Goal: Information Seeking & Learning: Learn about a topic

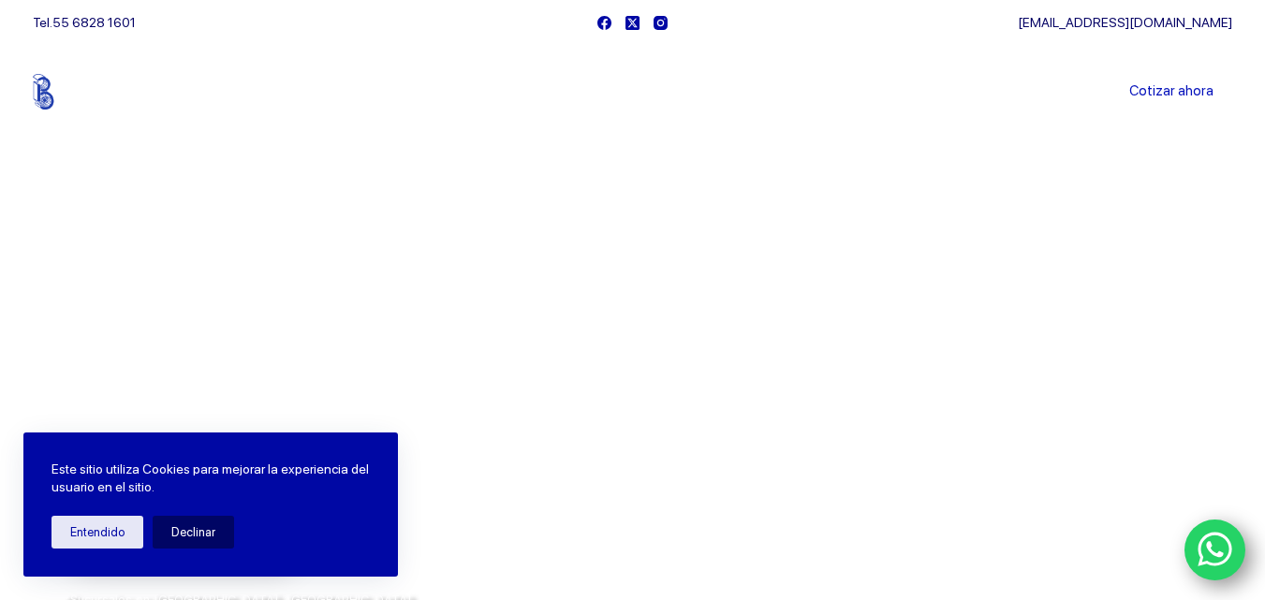
click at [186, 528] on button "Declinar" at bounding box center [193, 532] width 81 height 33
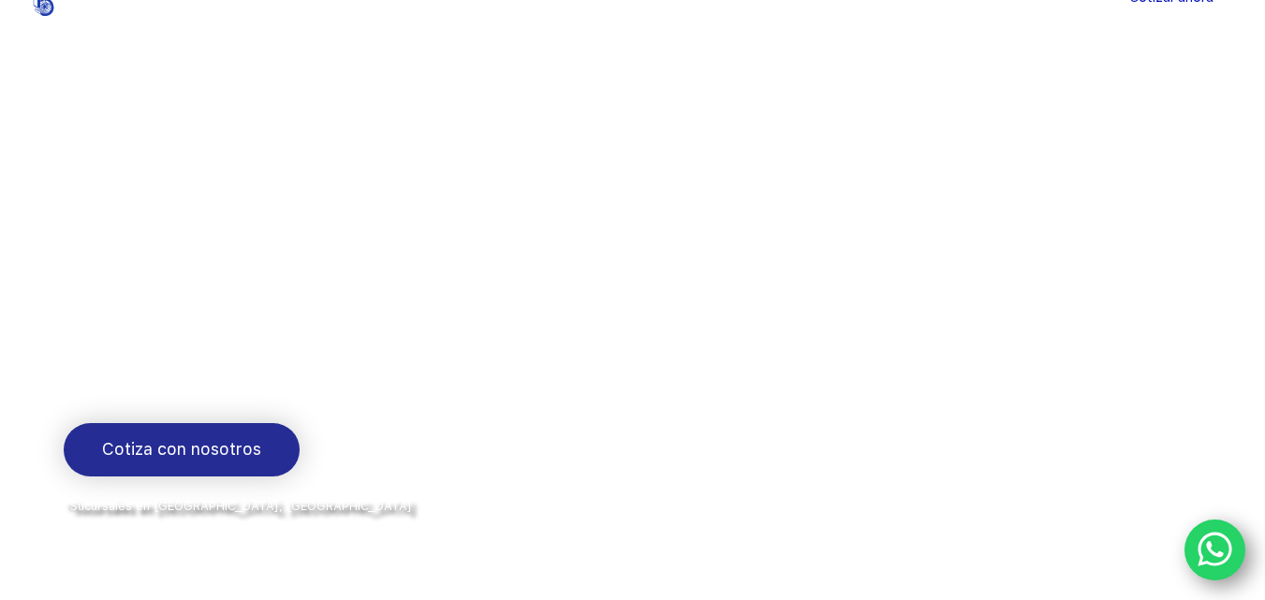
click at [203, 462] on span "Cotiza con nosotros" at bounding box center [181, 449] width 159 height 27
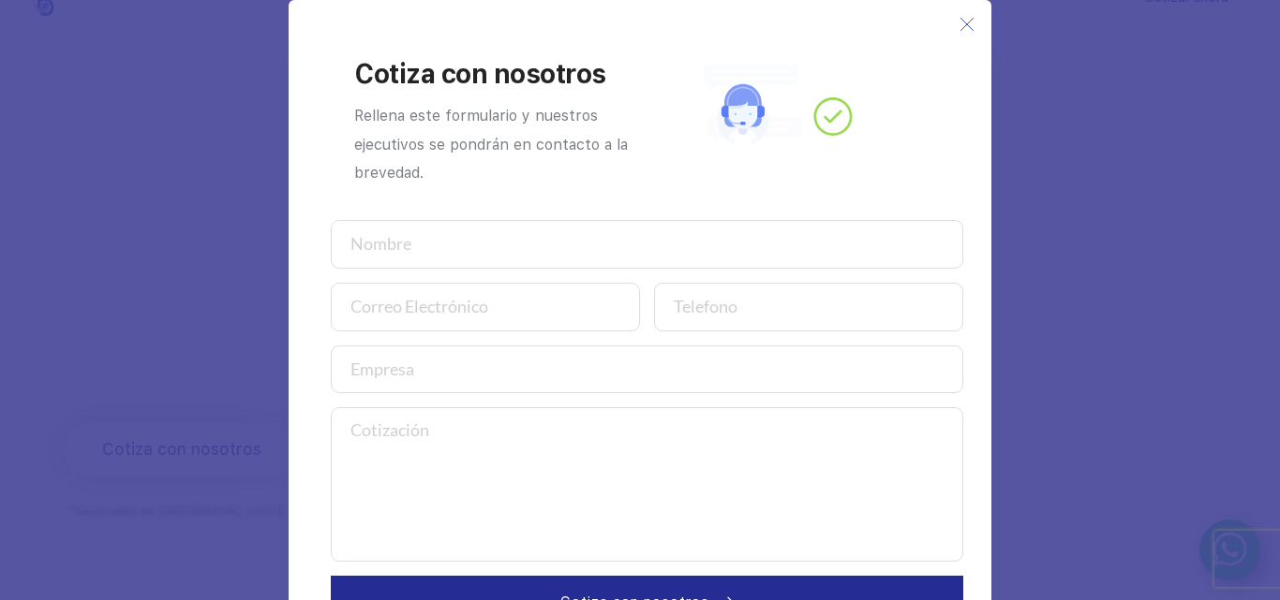
click at [962, 17] on icon at bounding box center [966, 24] width 15 height 15
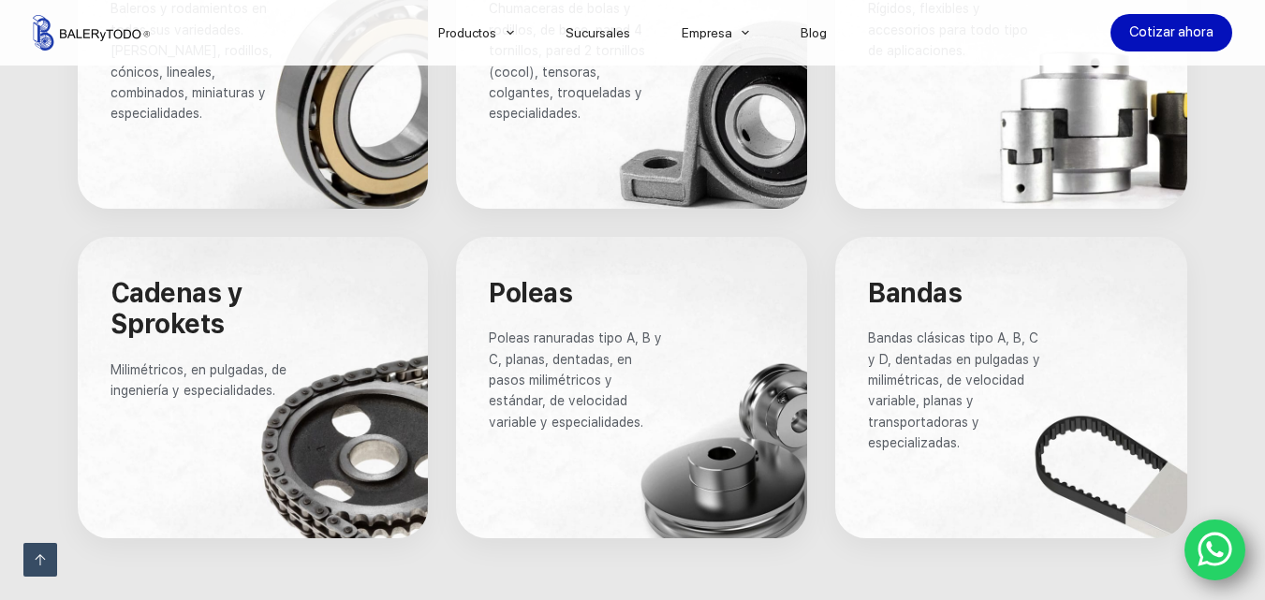
scroll to position [1311, 0]
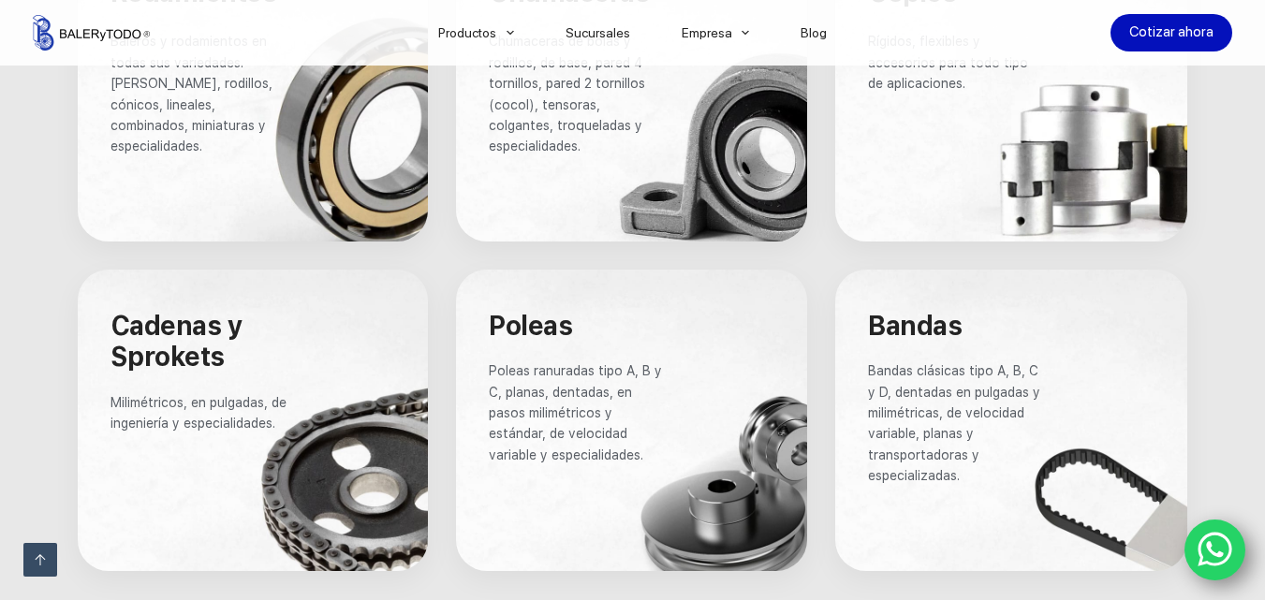
click at [673, 409] on div at bounding box center [631, 421] width 351 height 302
click at [760, 481] on div at bounding box center [631, 421] width 351 height 302
click at [565, 327] on span "Poleas" at bounding box center [530, 326] width 83 height 32
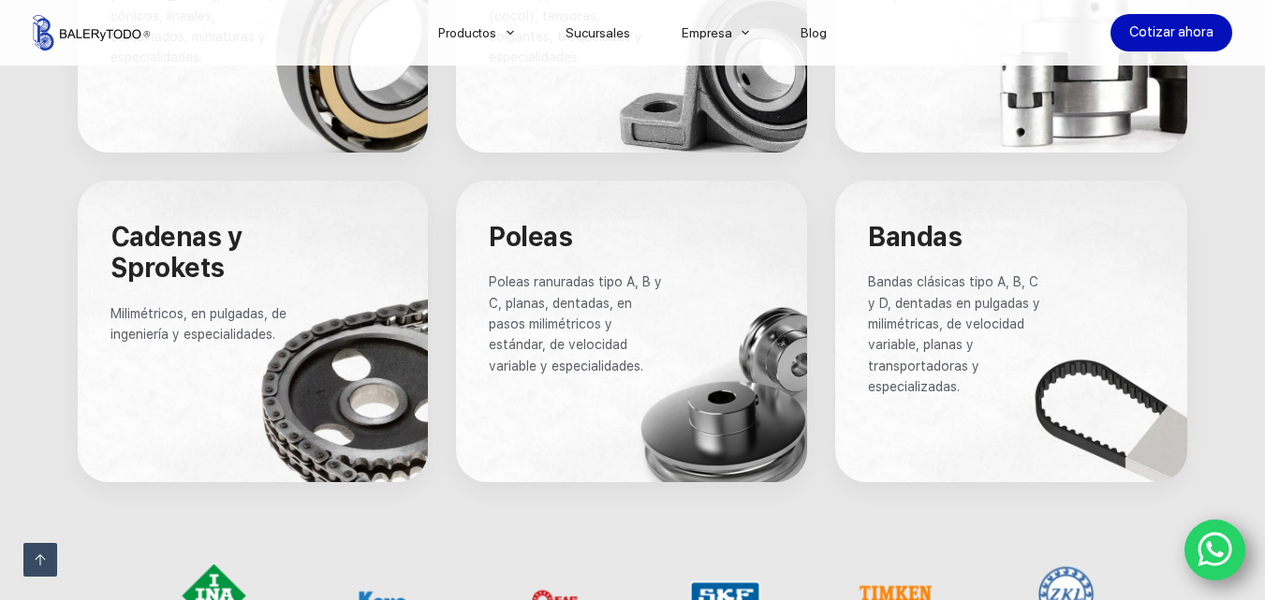
scroll to position [1405, 0]
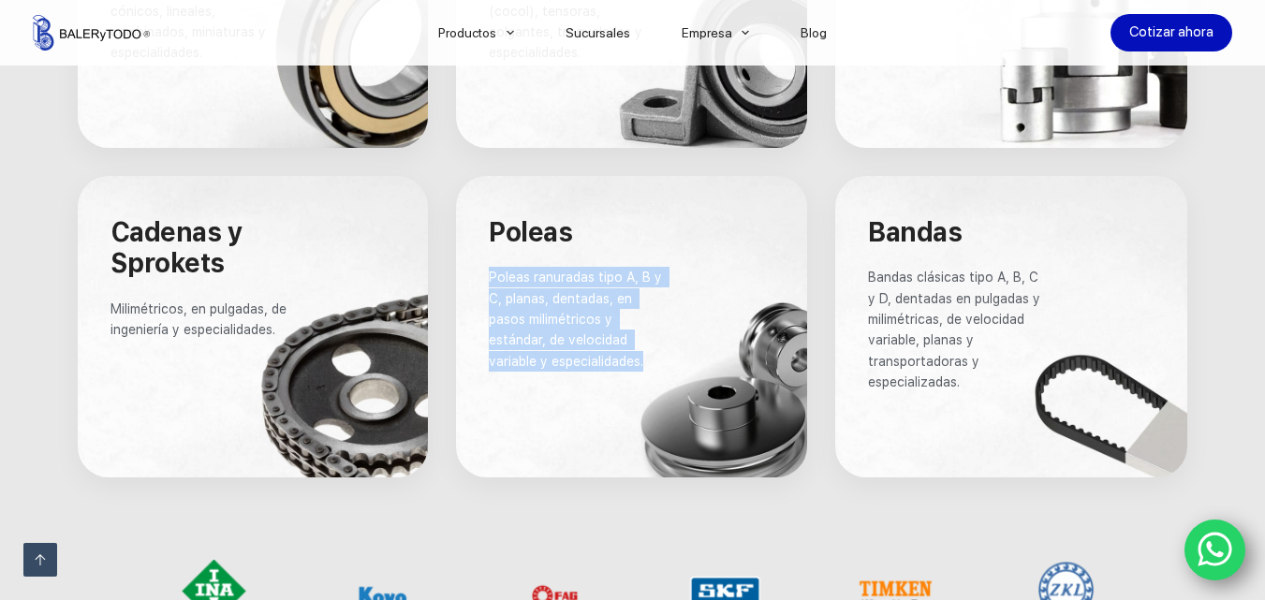
drag, startPoint x: 488, startPoint y: 271, endPoint x: 657, endPoint y: 365, distance: 193.3
click at [657, 365] on p "Poleas ranuradas tipo A, B y C, planas, dentadas, en pasos milimétricos y están…" at bounding box center [578, 319] width 178 height 105
copy span "Poleas ranuradas tipo A, B y C, planas, dentadas, en pasos milimétricos y están…"
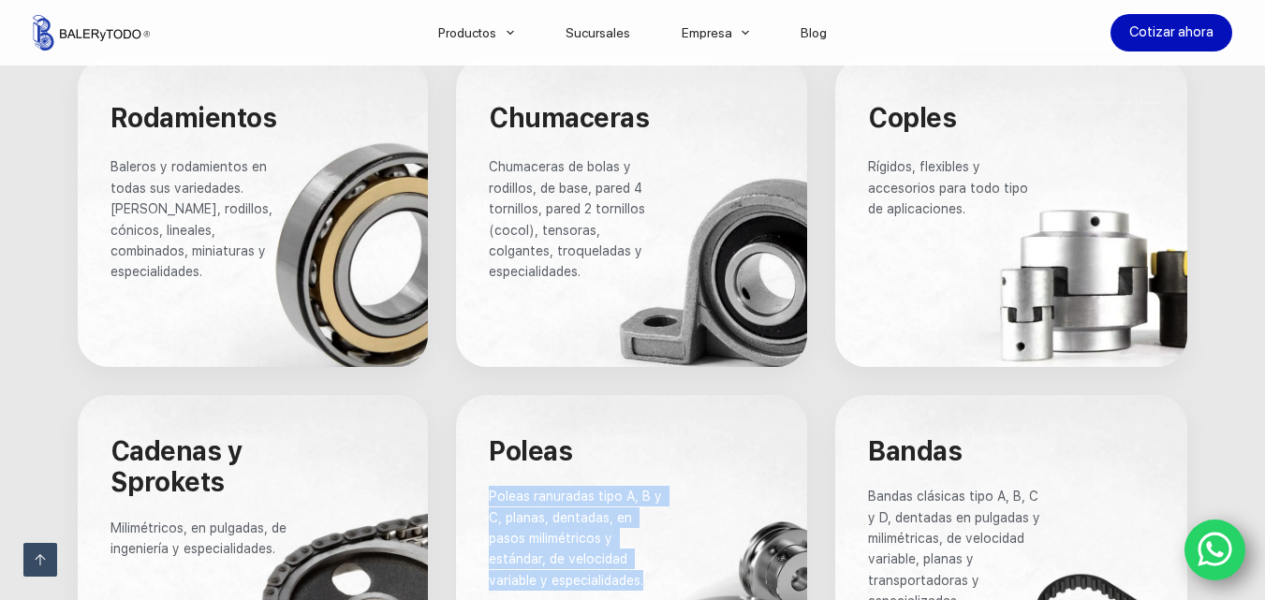
scroll to position [1311, 0]
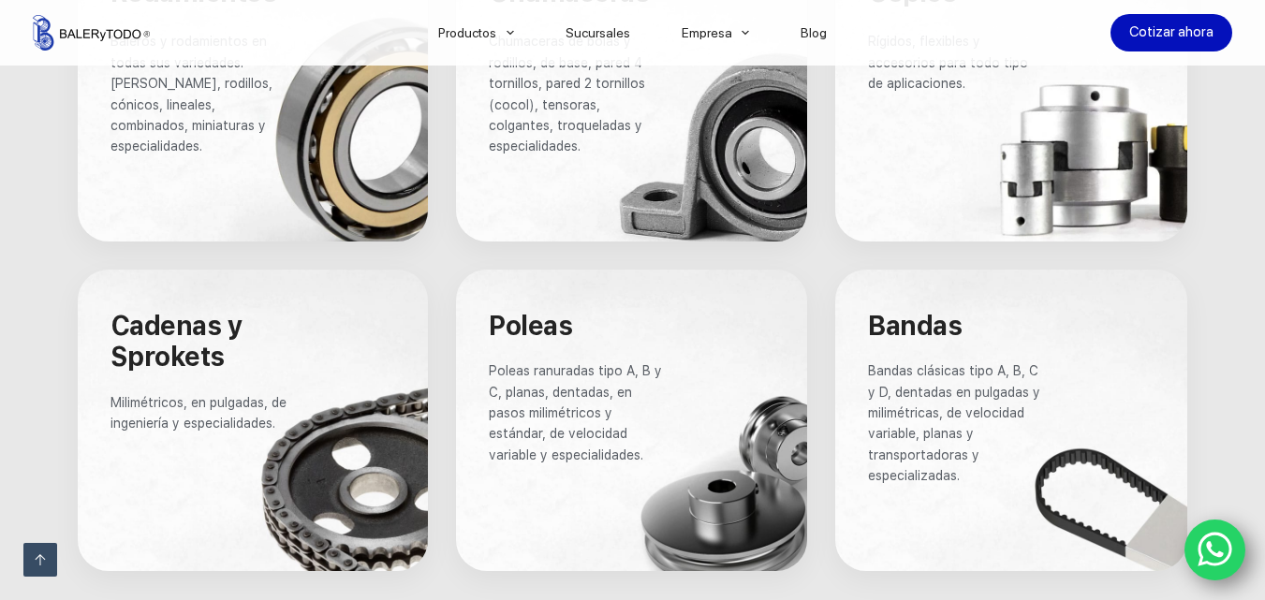
click at [704, 449] on div at bounding box center [631, 421] width 351 height 302
click at [703, 489] on div at bounding box center [631, 421] width 351 height 302
